Goal: Navigation & Orientation: Find specific page/section

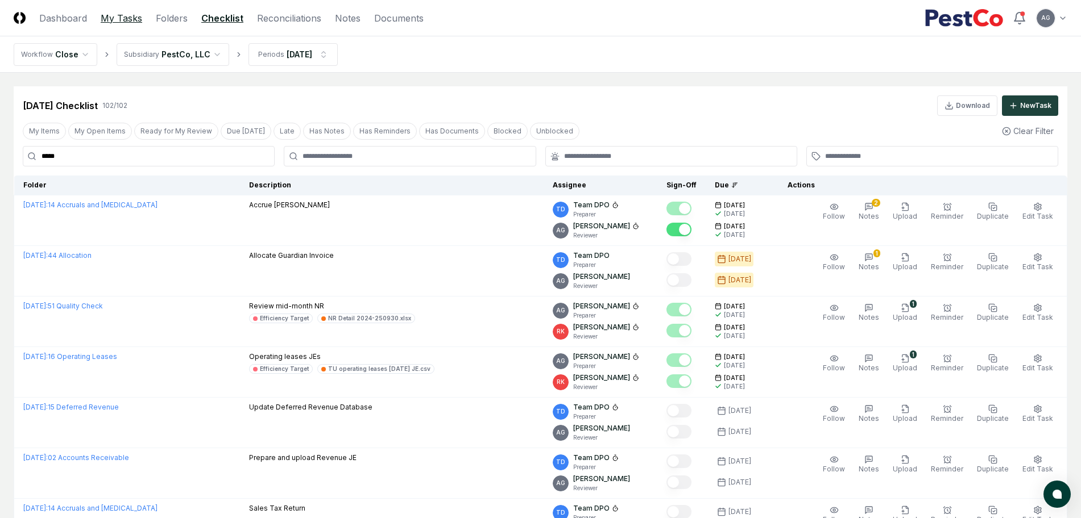
click at [132, 16] on link "My Tasks" at bounding box center [122, 18] width 42 height 14
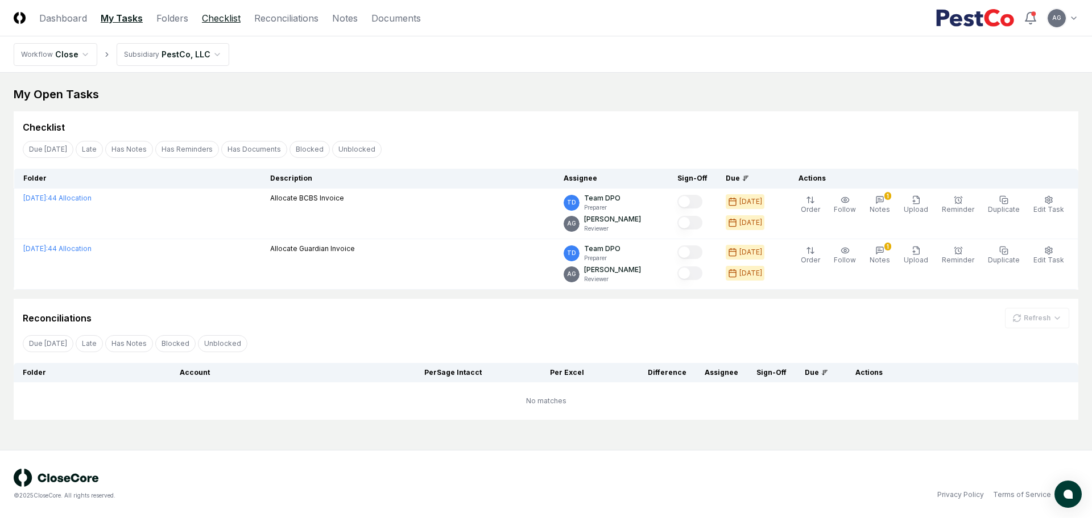
click at [236, 19] on link "Checklist" at bounding box center [221, 18] width 39 height 14
